Goal: Use online tool/utility: Use online tool/utility

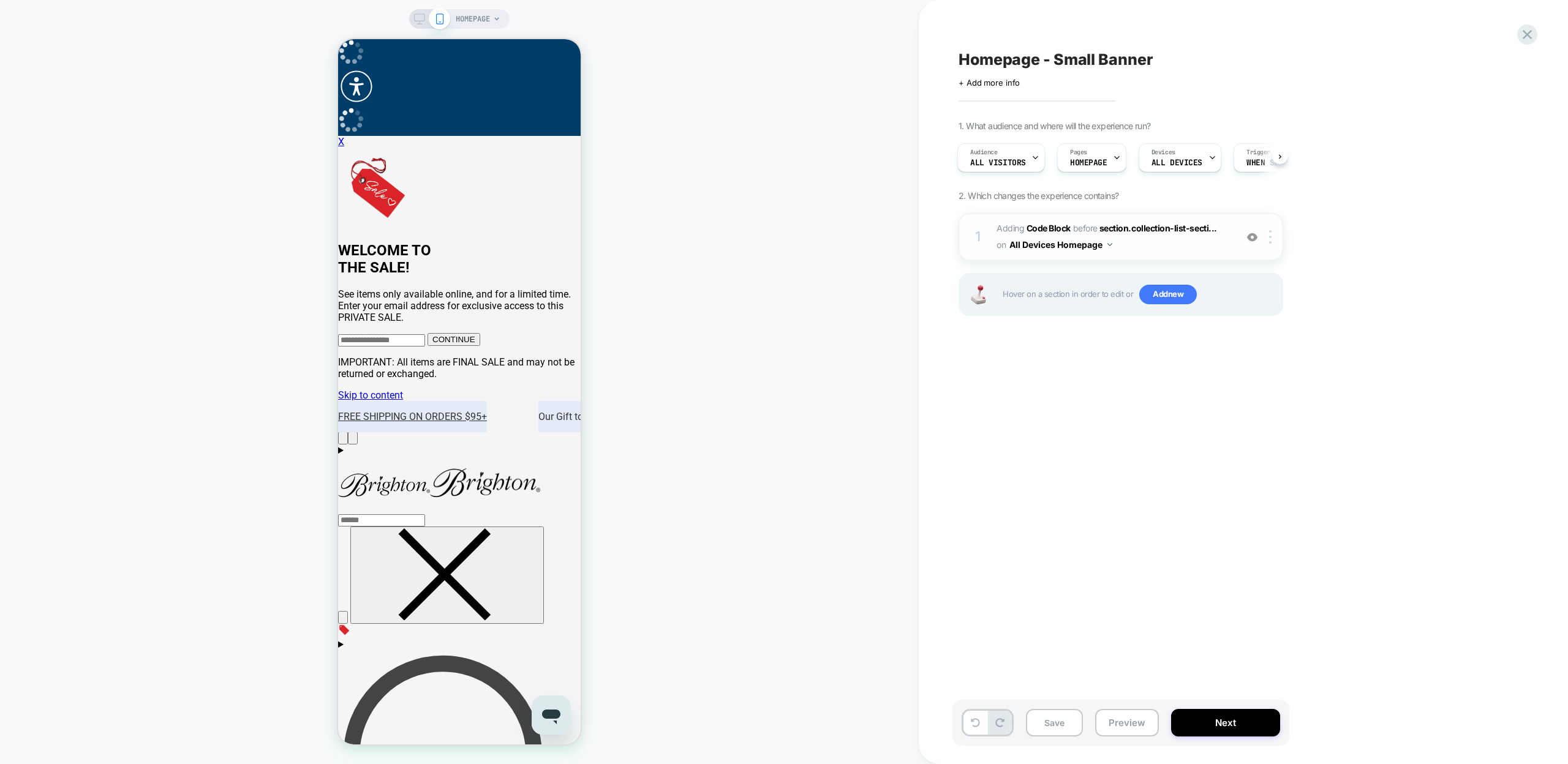
click at [1021, 226] on span "Adding Code Block" at bounding box center [1034, 228] width 74 height 10
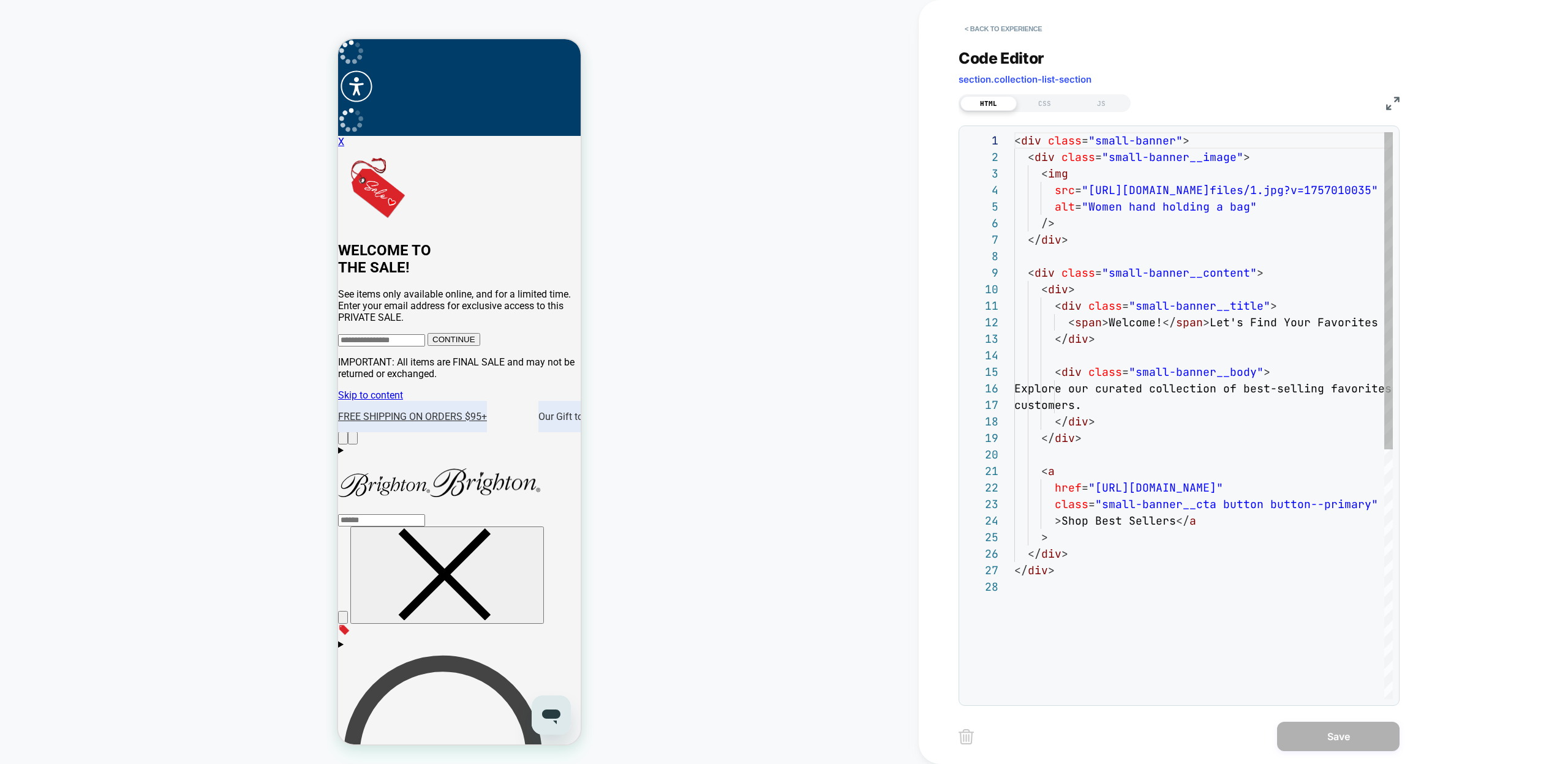
scroll to position [166, 0]
click at [1087, 188] on div "< div class = "small-banner" > < div class = "small-banner__image" > < img src …" at bounding box center [1313, 639] width 597 height 1013
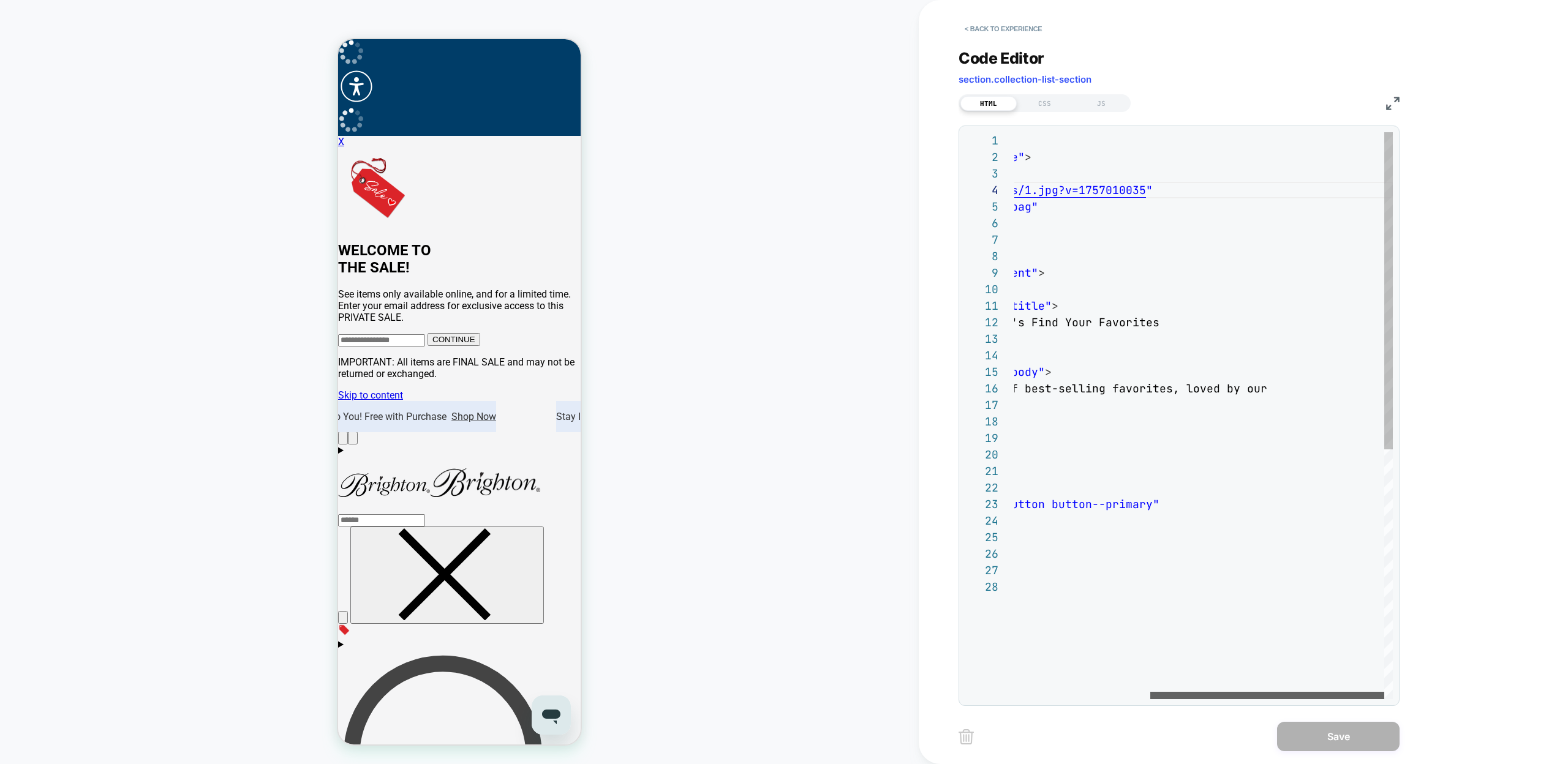
click at [1341, 691] on div at bounding box center [1267, 695] width 234 height 8
click at [1351, 191] on div "< div class = "small-banner" > < div class = "small-banner__image" > < img src …" at bounding box center [1094, 639] width 597 height 1013
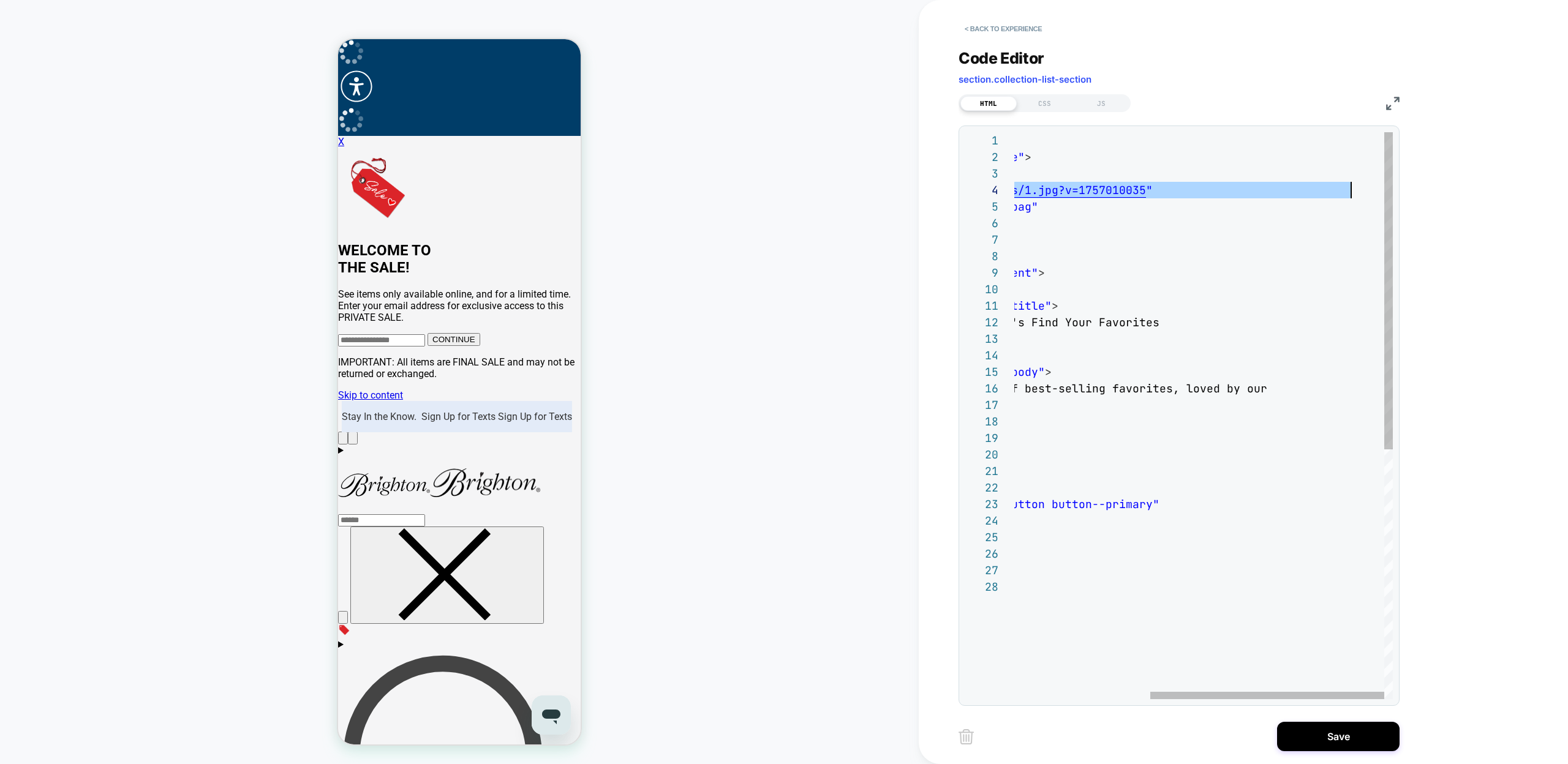
type textarea "**********"
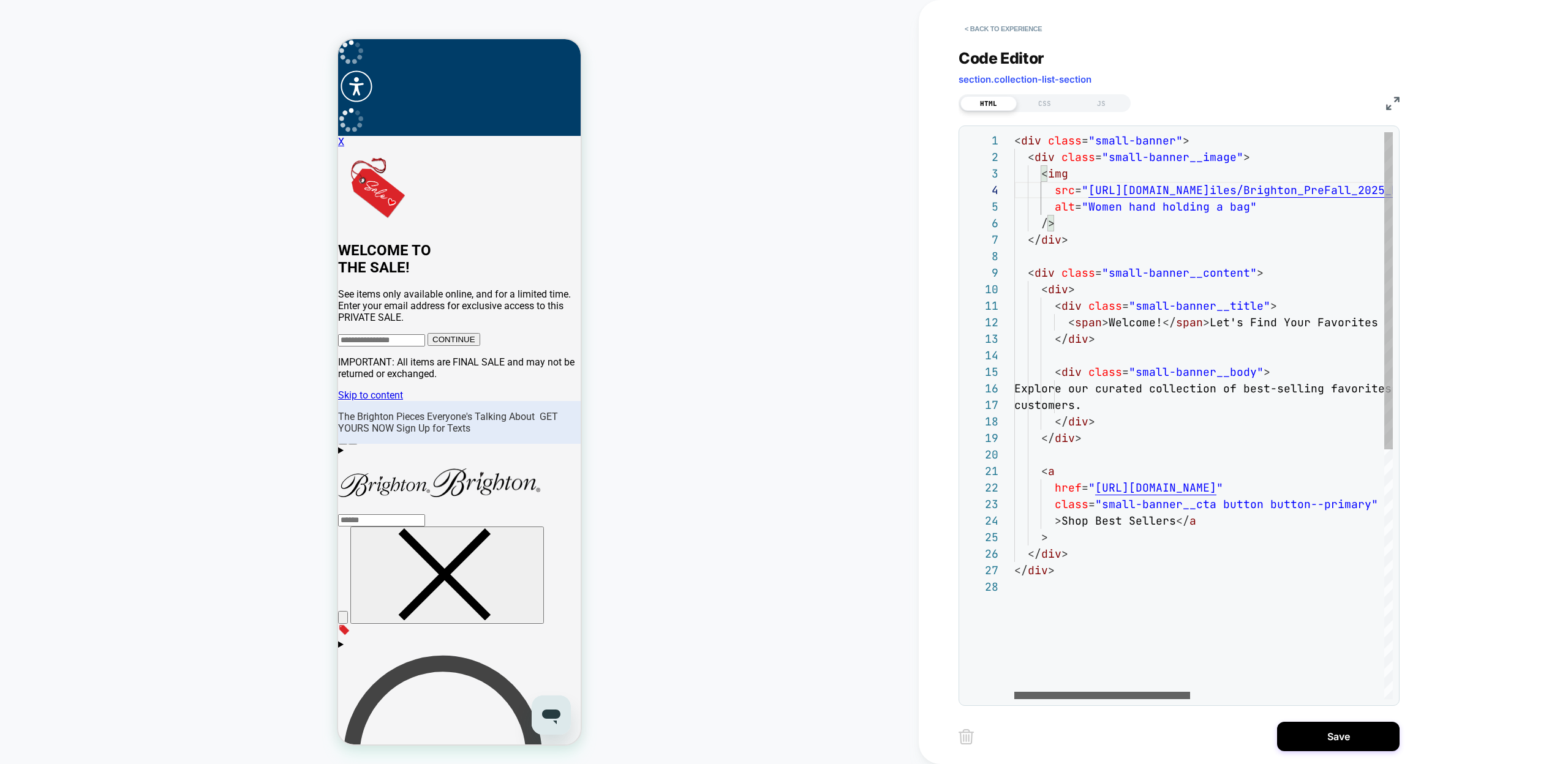
click at [1019, 698] on div at bounding box center [1103, 695] width 176 height 8
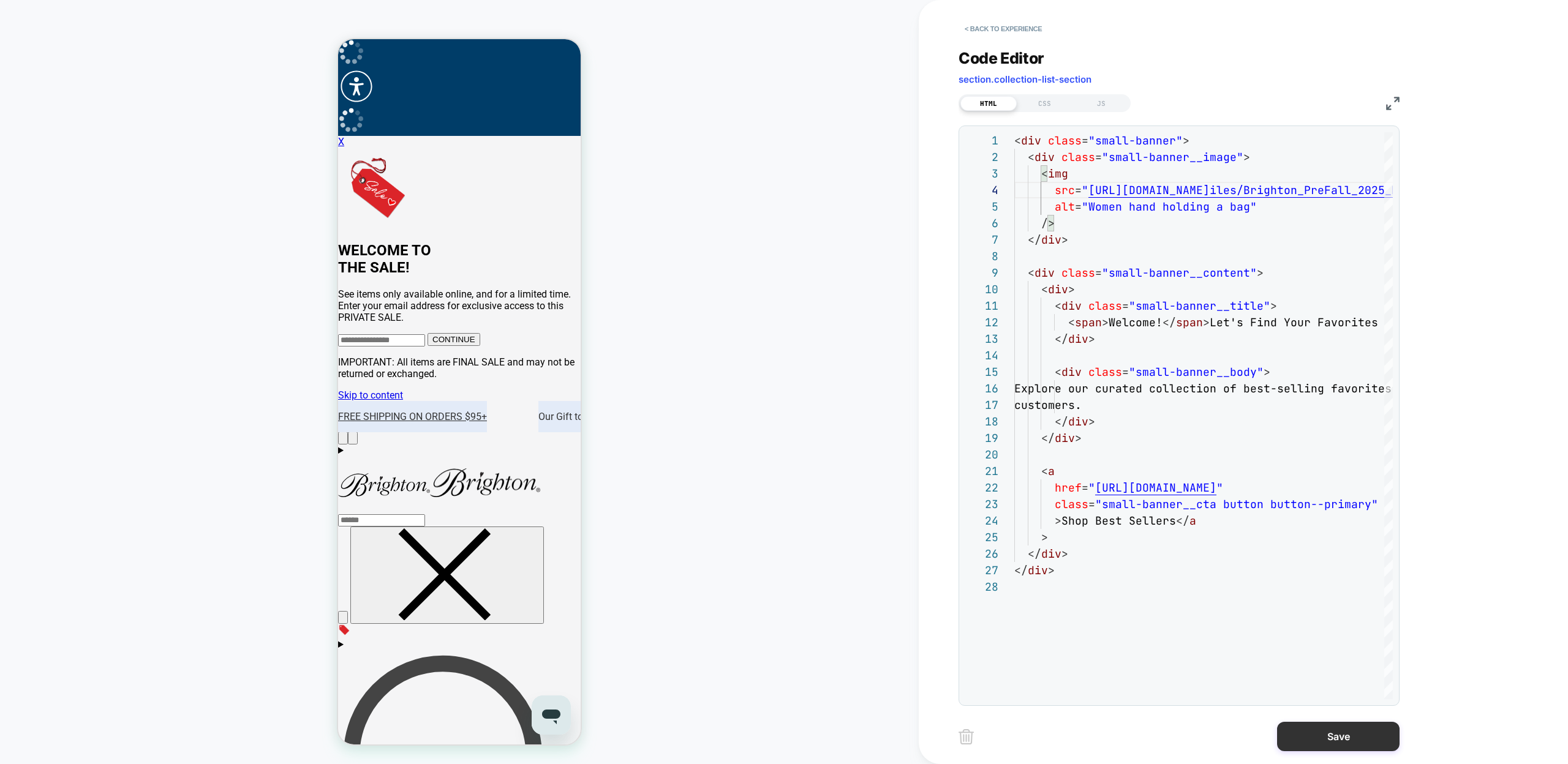
click at [1297, 731] on button "Save" at bounding box center [1338, 736] width 123 height 29
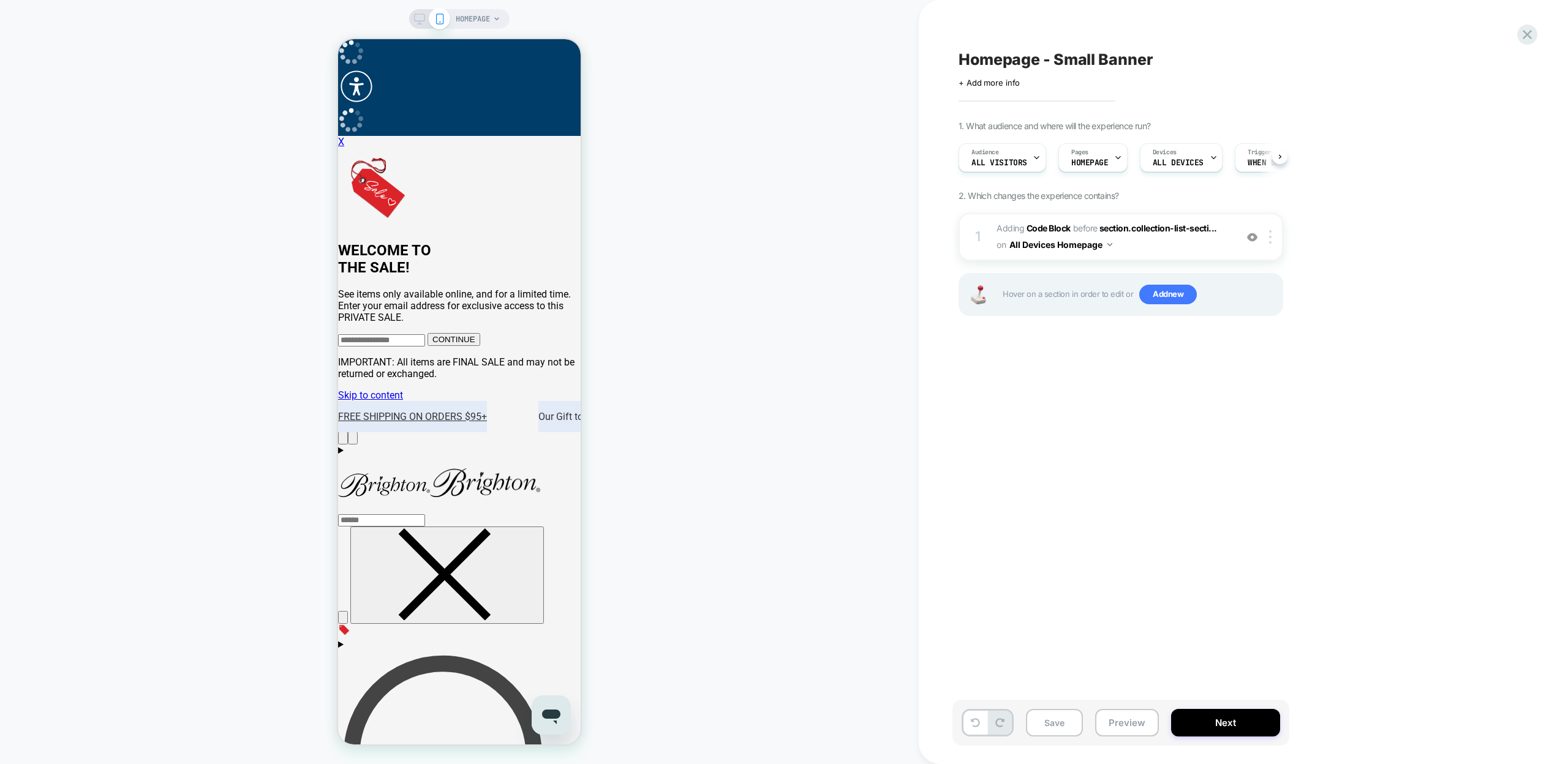
scroll to position [0, 1]
click at [1125, 716] on button "Preview" at bounding box center [1127, 723] width 64 height 28
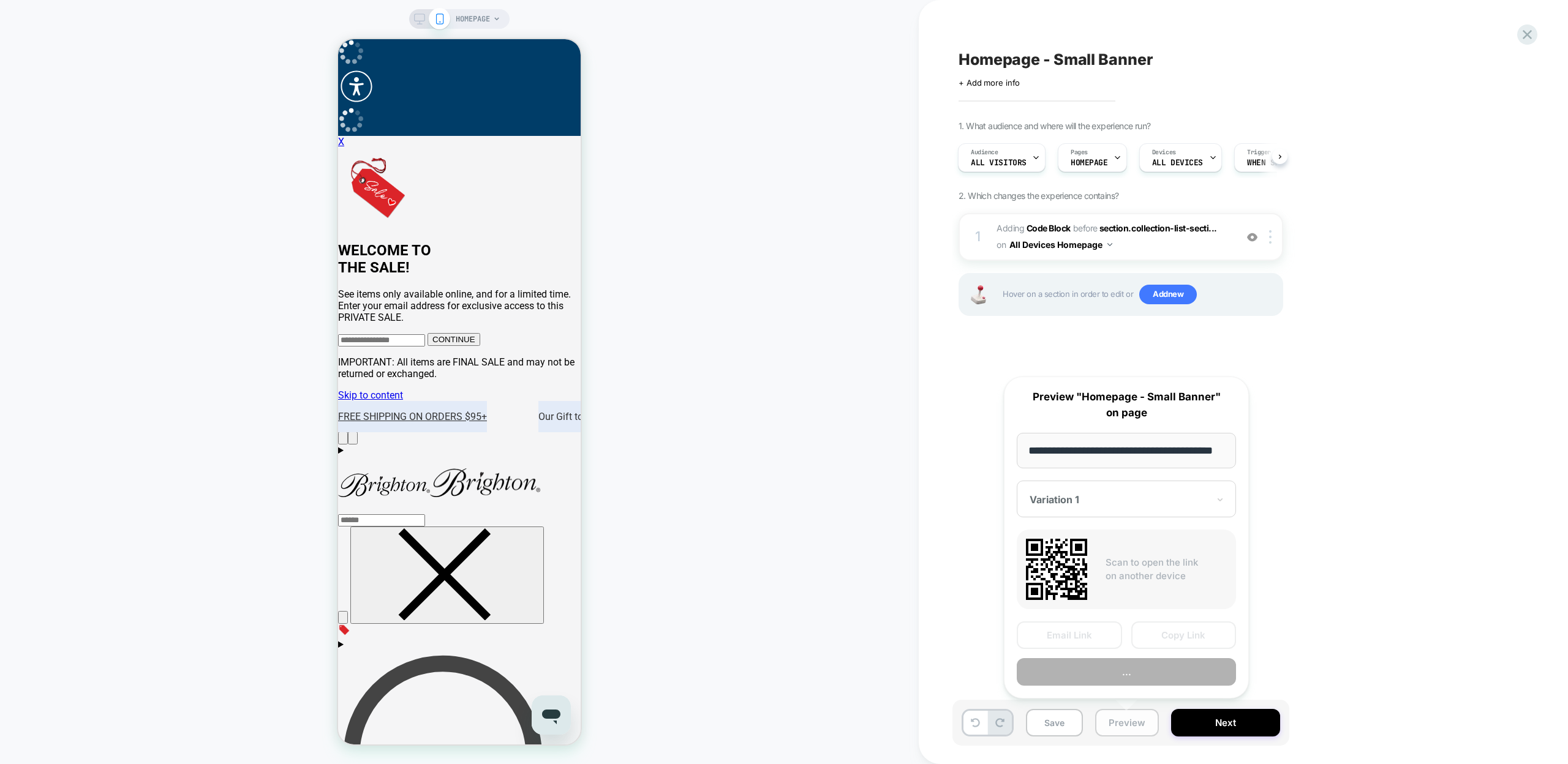
scroll to position [0, 31]
click at [1167, 641] on button "Copy Link" at bounding box center [1184, 636] width 105 height 28
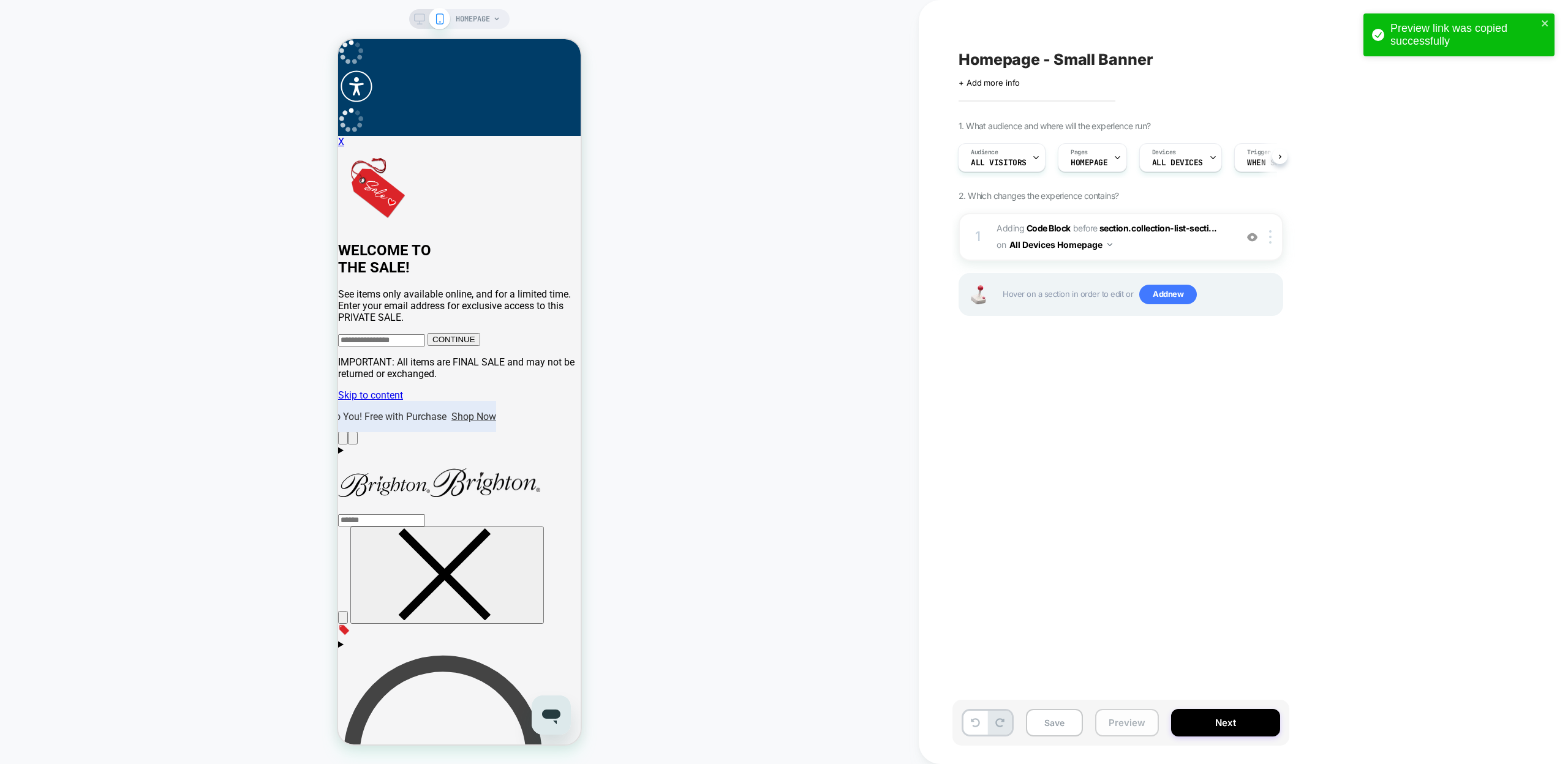
click at [1109, 713] on button "Preview" at bounding box center [1127, 723] width 64 height 28
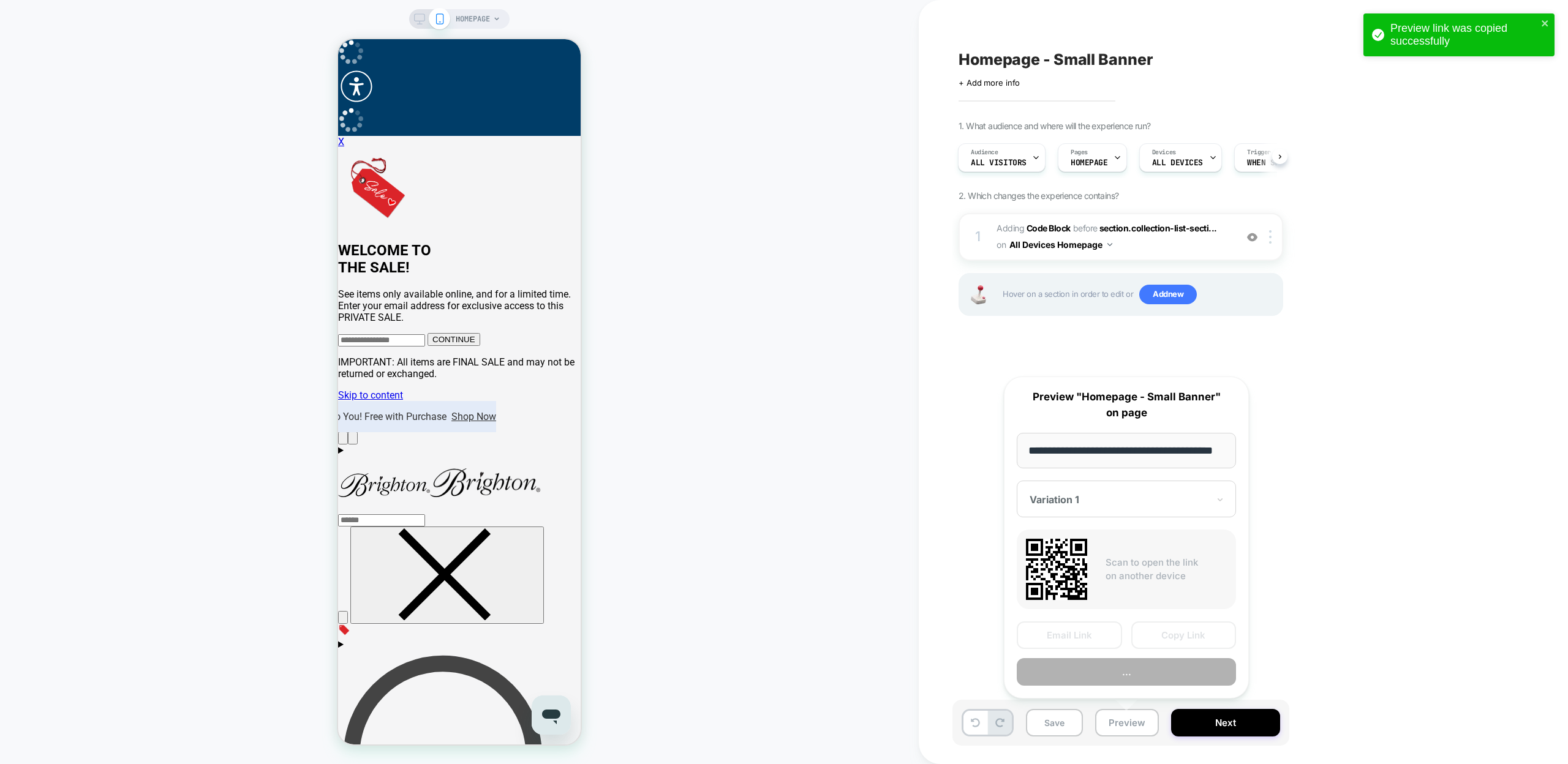
scroll to position [0, 31]
click at [1175, 634] on button "Copy Link" at bounding box center [1184, 636] width 105 height 28
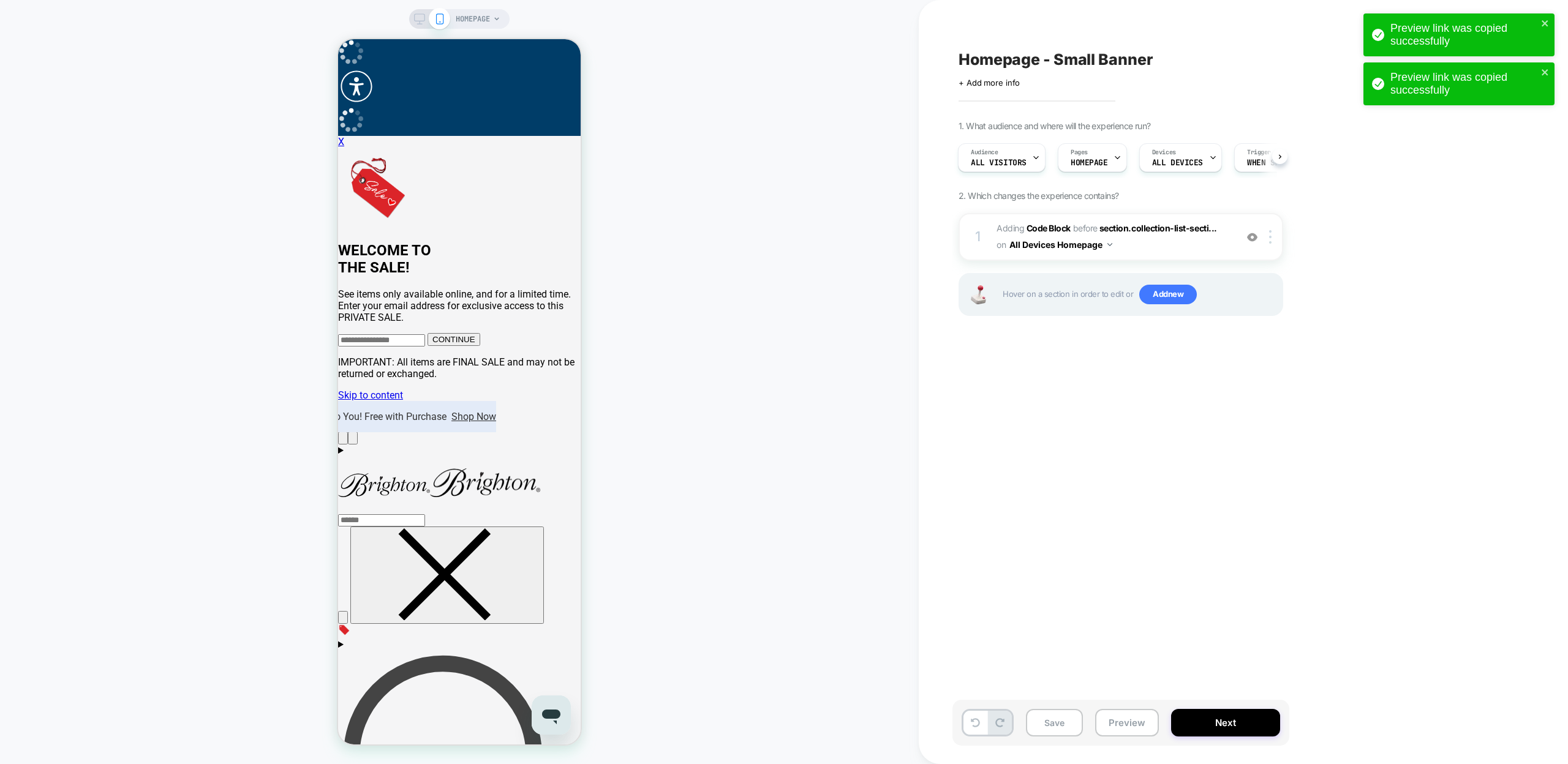
click at [1374, 590] on div "Homepage - Small Banner Click to edit experience details + Add more info 1. Wha…" at bounding box center [1182, 382] width 459 height 740
click at [1082, 714] on button "Save" at bounding box center [1054, 723] width 57 height 28
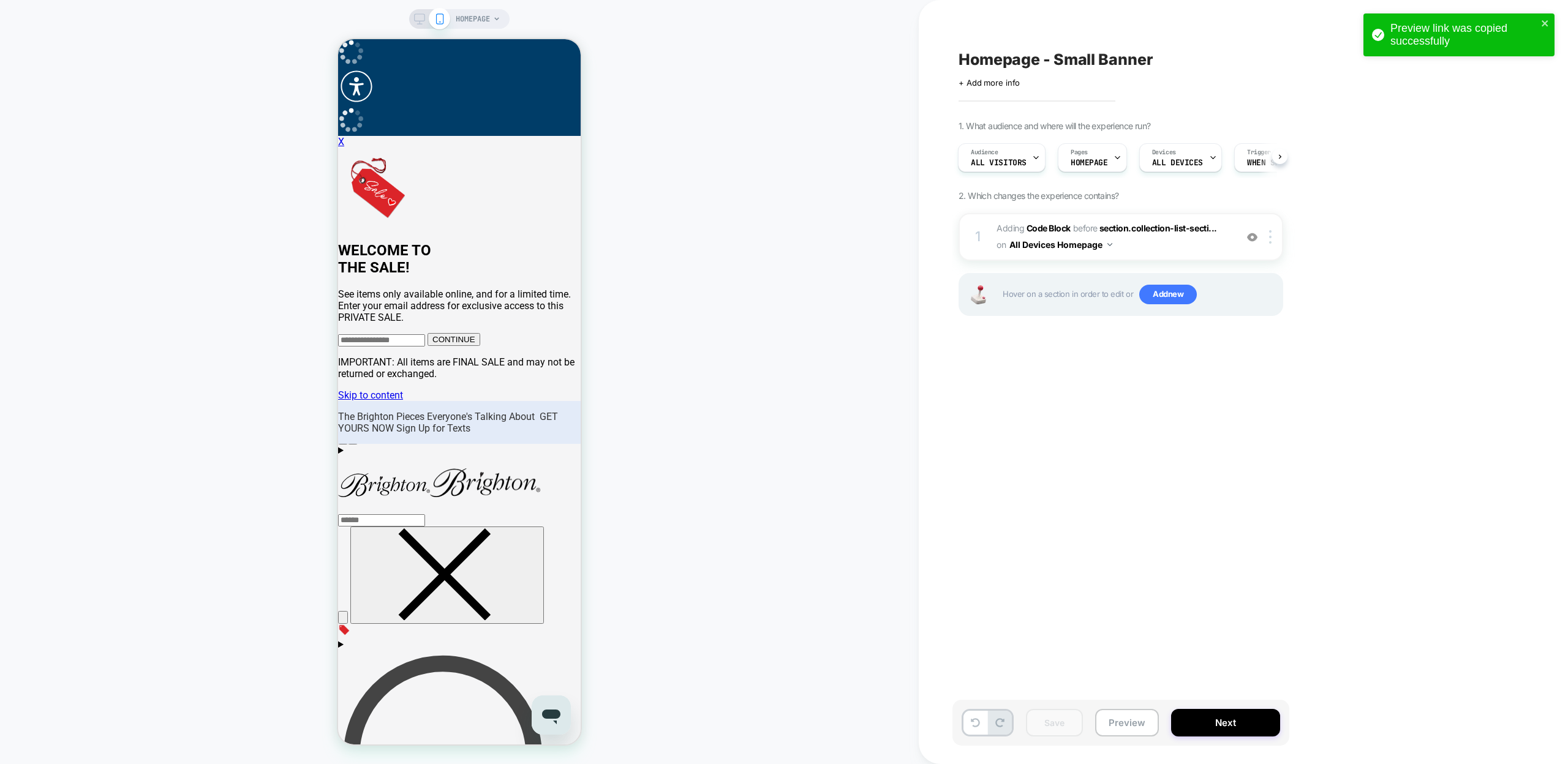
click at [1521, 40] on div "Preview link was copied successfully" at bounding box center [1464, 35] width 147 height 26
click at [1521, 40] on div "Preview link was copied successfully" at bounding box center [1458, 38] width 196 height 54
click at [1524, 36] on icon at bounding box center [1527, 34] width 16 height 16
